Goal: Information Seeking & Learning: Learn about a topic

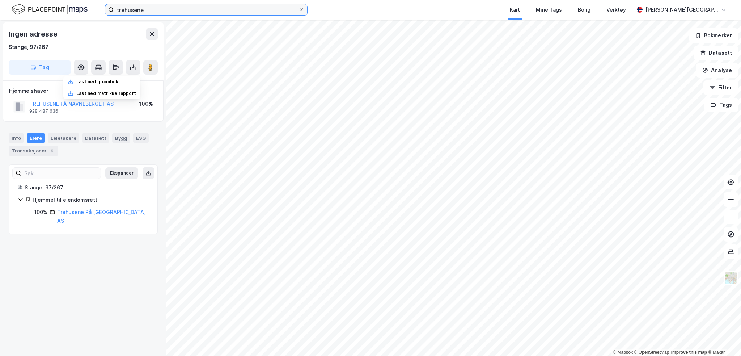
click at [180, 7] on input "trehusene" at bounding box center [206, 9] width 185 height 11
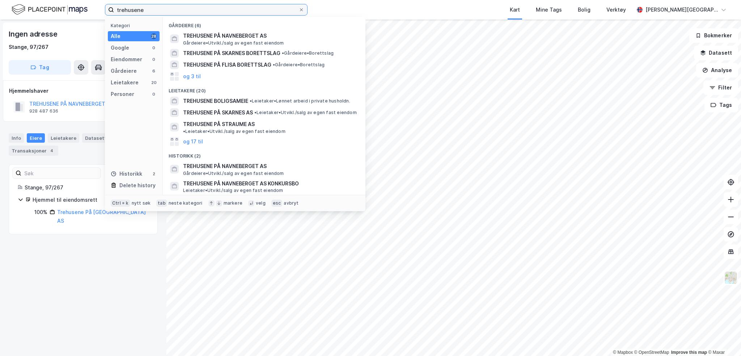
click at [0, 52] on html "trehusene Kategori Alle 28 Google 0 Eiendommer 0 Gårdeiere 6 Leietakere 20 Pers…" at bounding box center [370, 178] width 741 height 356
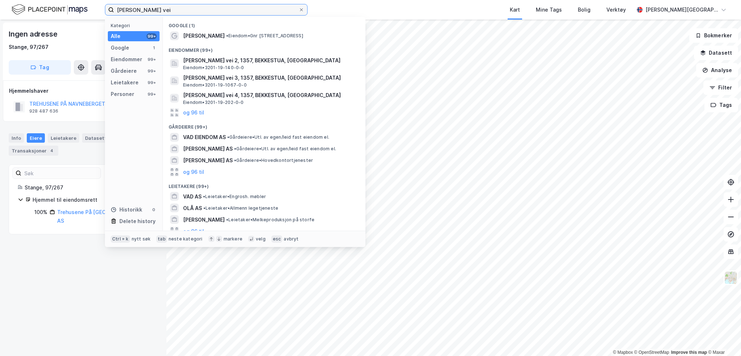
type input "[PERSON_NAME] vei"
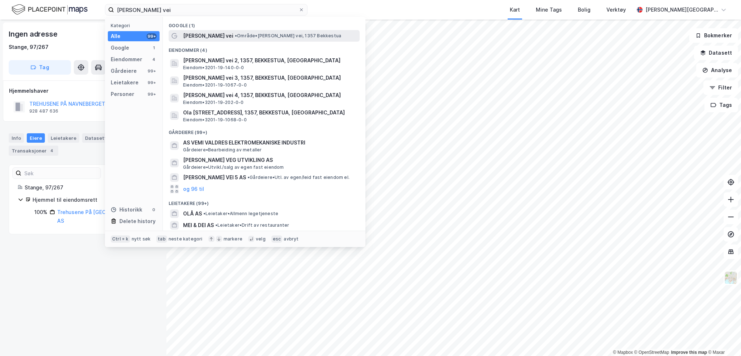
click at [211, 34] on span "[PERSON_NAME] vei" at bounding box center [208, 35] width 50 height 9
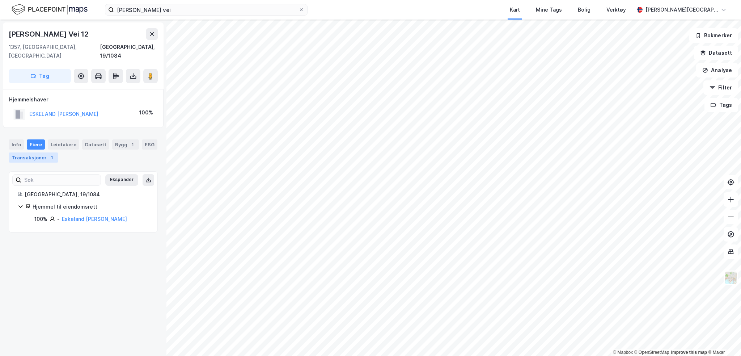
click at [35, 152] on div "Transaksjoner 1" at bounding box center [34, 157] width 50 height 10
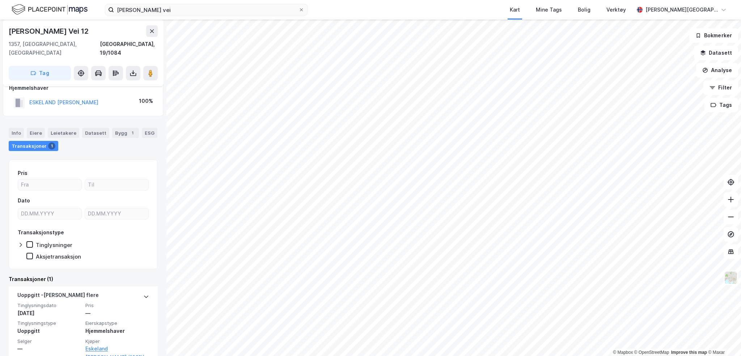
scroll to position [21, 0]
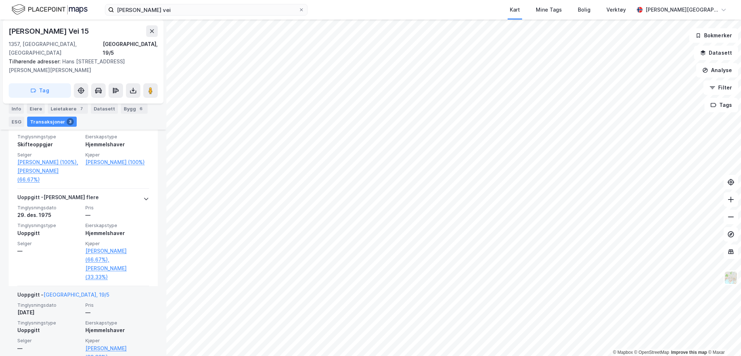
scroll to position [216, 0]
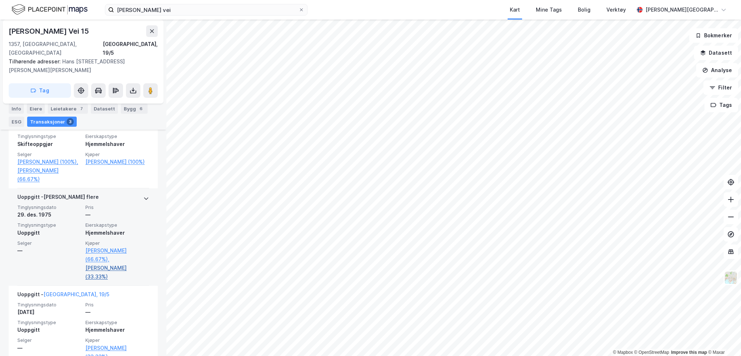
click at [121, 263] on link "[PERSON_NAME] (33.33%)" at bounding box center [117, 271] width 64 height 17
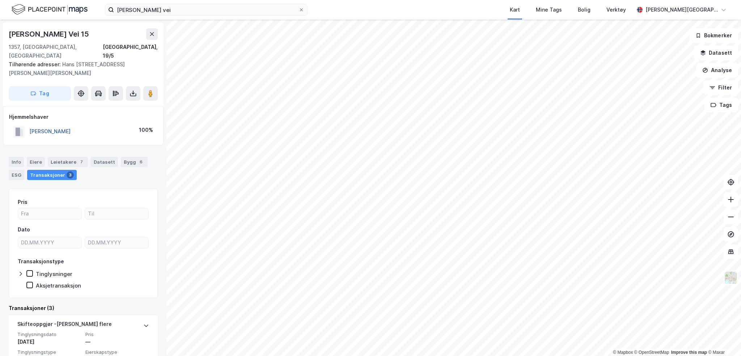
click at [0, 0] on button "[PERSON_NAME]" at bounding box center [0, 0] width 0 height 0
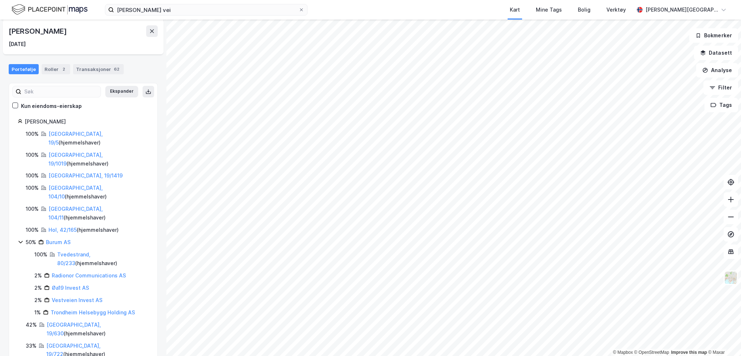
scroll to position [71, 0]
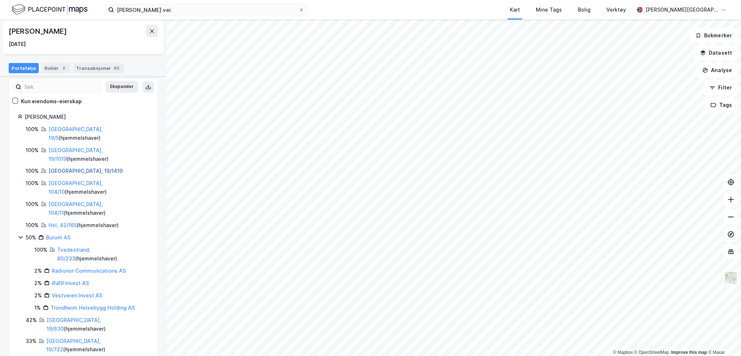
click at [68, 168] on link "[GEOGRAPHIC_DATA], 19/1419" at bounding box center [85, 171] width 74 height 6
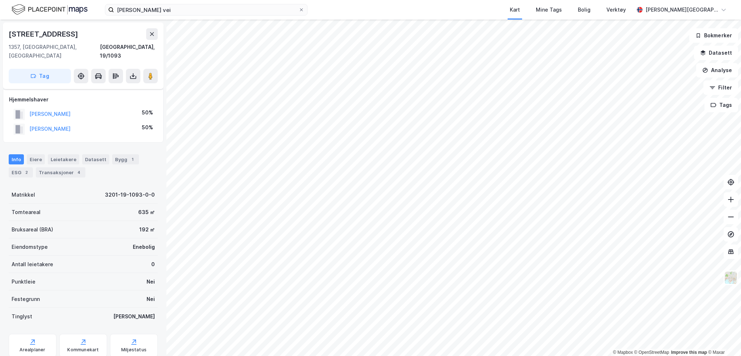
scroll to position [45, 0]
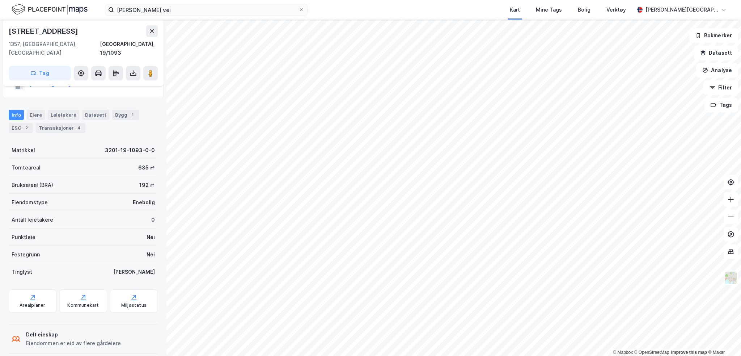
scroll to position [45, 0]
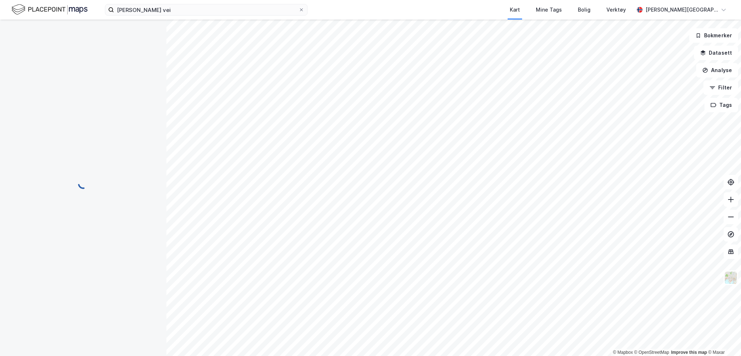
scroll to position [0, 0]
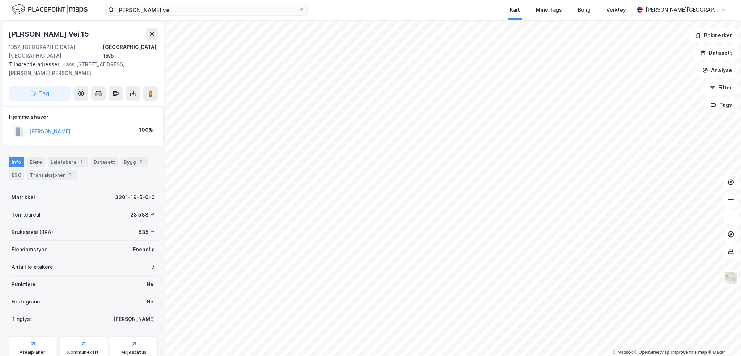
scroll to position [0, 0]
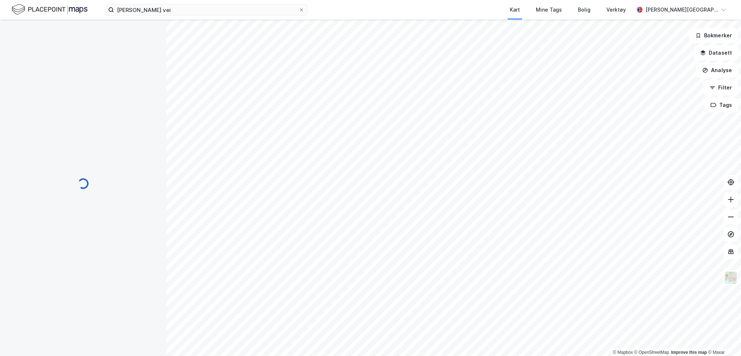
scroll to position [0, 0]
